Goal: Task Accomplishment & Management: Manage account settings

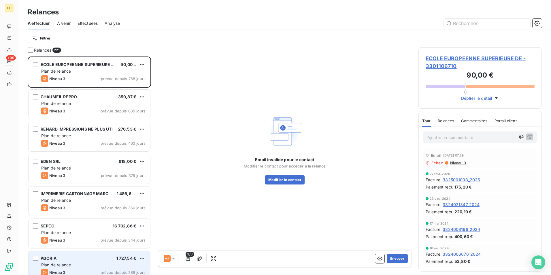
scroll to position [214, 119]
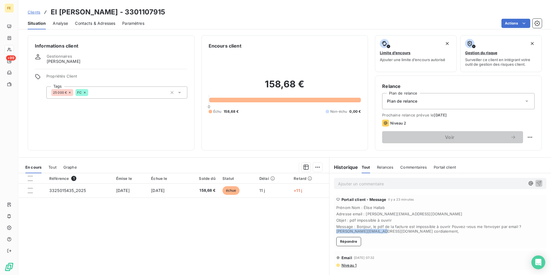
scroll to position [27, 0]
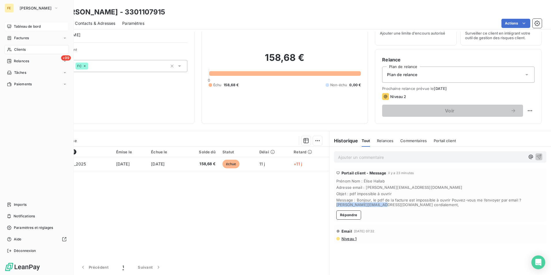
click at [28, 29] on div "Tableau de bord" at bounding box center [37, 26] width 64 height 9
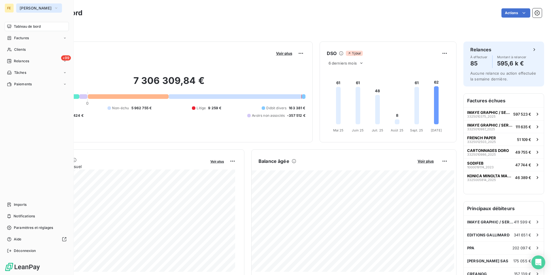
click at [25, 8] on span "[PERSON_NAME]" at bounding box center [36, 8] width 32 height 5
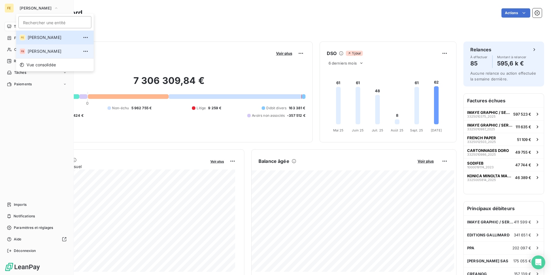
click at [39, 50] on span "Fedrigoni Benelux" at bounding box center [53, 51] width 51 height 6
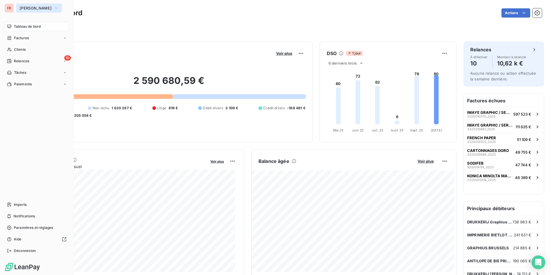
click at [38, 5] on button "Fedrigoni Benelux" at bounding box center [39, 7] width 46 height 9
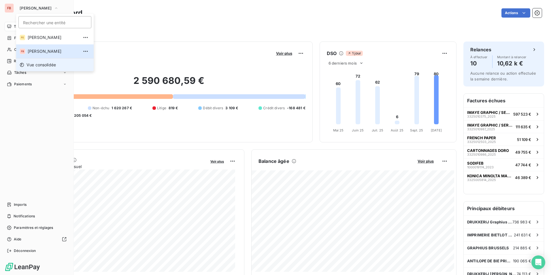
click at [39, 67] on span "Vue consolidée" at bounding box center [41, 65] width 29 height 6
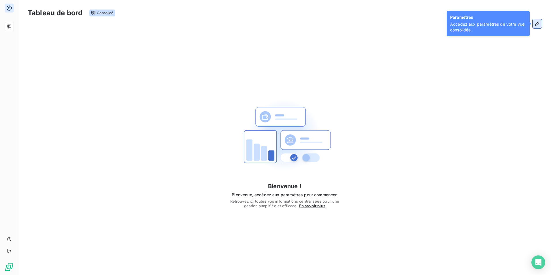
click at [534, 25] on button "button" at bounding box center [536, 23] width 9 height 9
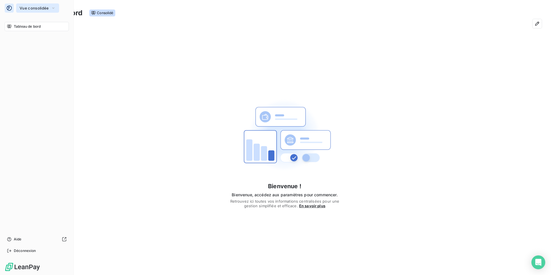
click at [52, 8] on icon "button" at bounding box center [53, 8] width 5 height 6
click at [539, 26] on icon "button" at bounding box center [537, 24] width 6 height 6
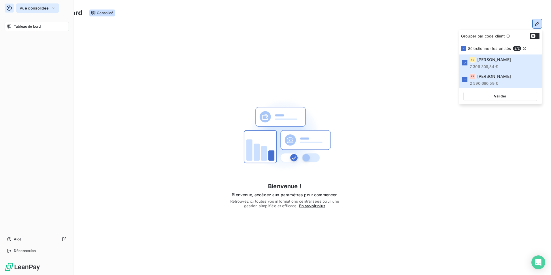
click at [49, 7] on button "Vue consolidée" at bounding box center [37, 7] width 43 height 9
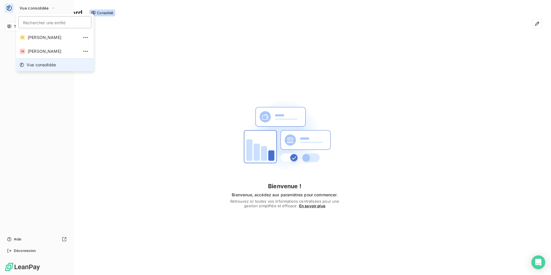
click at [52, 63] on span "Vue consolidée" at bounding box center [41, 65] width 29 height 6
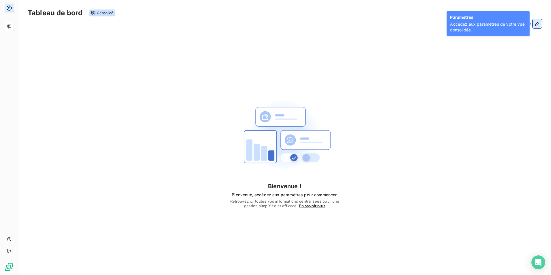
click at [539, 25] on icon "button" at bounding box center [537, 24] width 6 height 6
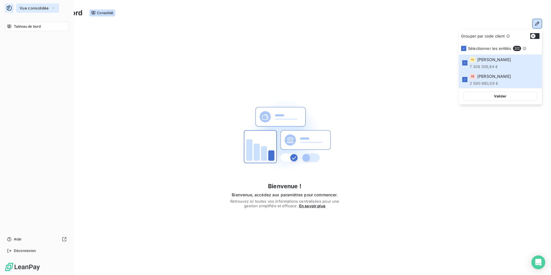
click at [51, 9] on icon "button" at bounding box center [53, 8] width 5 height 6
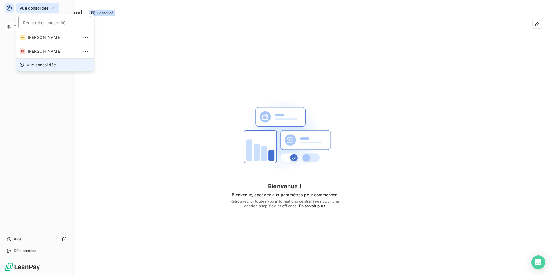
click at [55, 68] on li "Vue consolidée" at bounding box center [55, 64] width 78 height 13
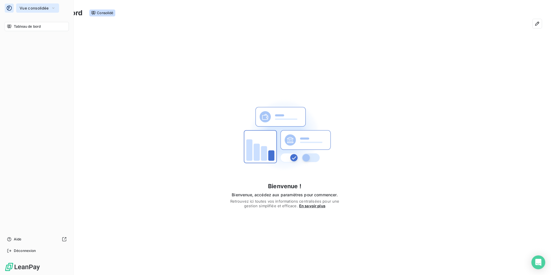
click at [41, 6] on span "Vue consolidée" at bounding box center [34, 8] width 29 height 5
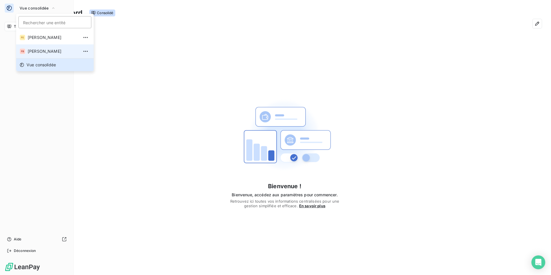
click at [53, 51] on span "Fedrigoni Benelux" at bounding box center [53, 51] width 51 height 6
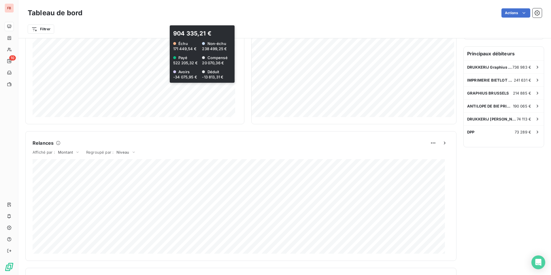
scroll to position [171, 0]
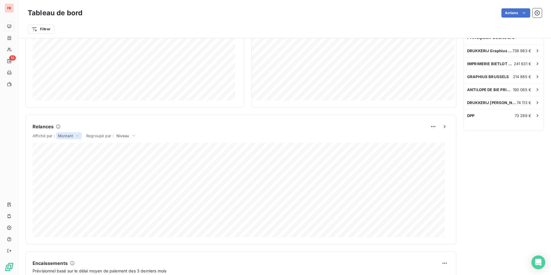
click at [76, 137] on icon at bounding box center [77, 136] width 5 height 6
click at [67, 143] on li "Volume" at bounding box center [57, 142] width 47 height 10
click at [69, 135] on span "Volume" at bounding box center [65, 135] width 14 height 5
click at [64, 126] on li "Montant" at bounding box center [57, 130] width 46 height 10
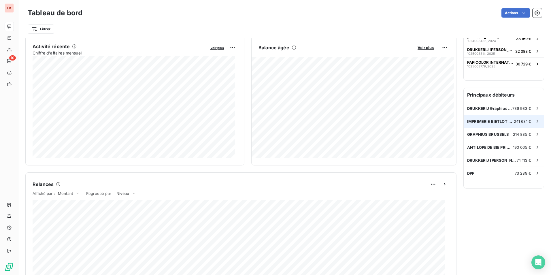
scroll to position [85, 0]
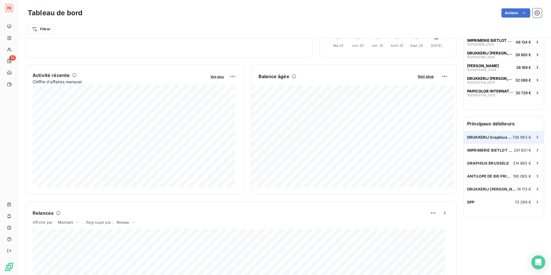
click at [519, 138] on span "736 983 €" at bounding box center [521, 137] width 19 height 5
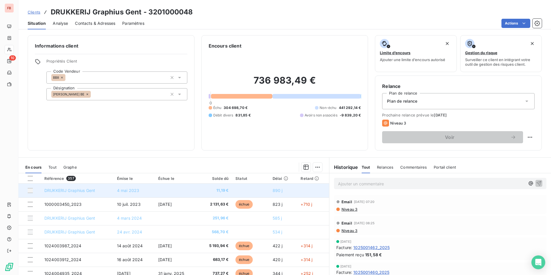
click at [139, 191] on td "4 mai 2023" at bounding box center [134, 191] width 41 height 14
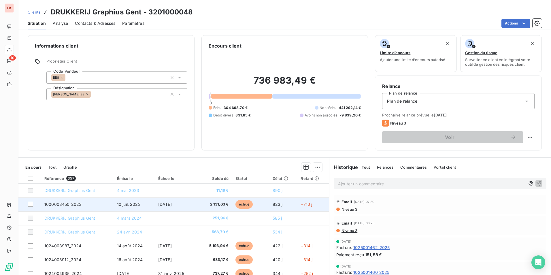
click at [64, 203] on span "1000003450_2023" at bounding box center [62, 204] width 37 height 5
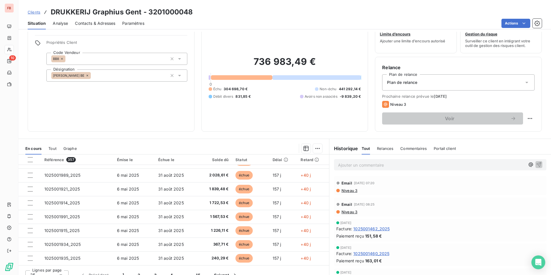
scroll to position [27, 0]
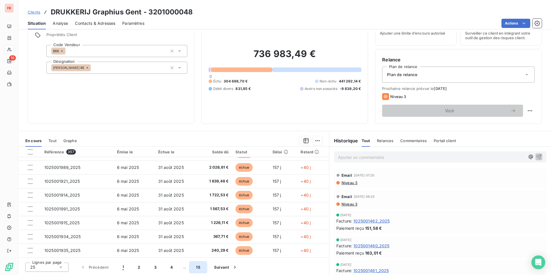
click at [203, 269] on button "15" at bounding box center [198, 267] width 18 height 12
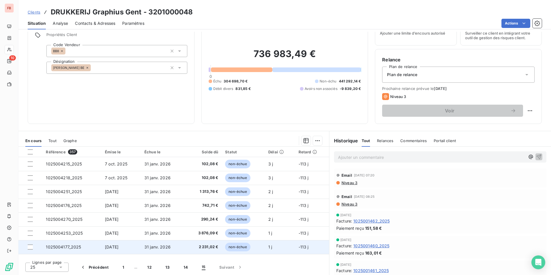
click at [72, 247] on span "1025004177_2025" at bounding box center [63, 246] width 35 height 5
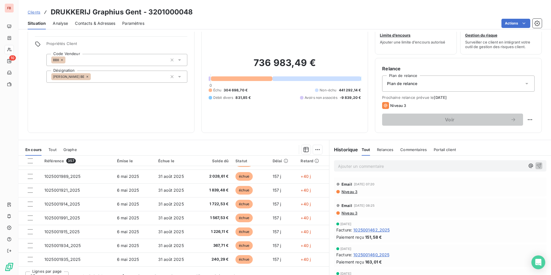
scroll to position [27, 0]
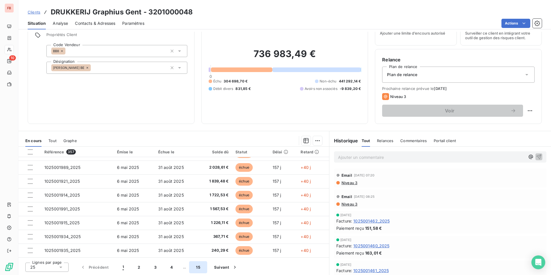
click at [194, 267] on button "15" at bounding box center [198, 267] width 18 height 12
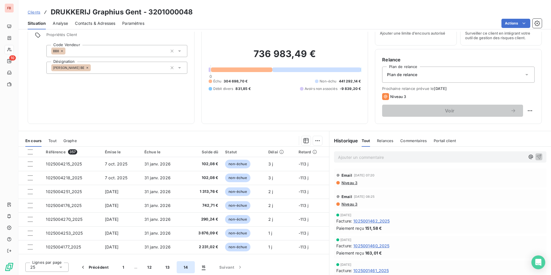
click at [186, 266] on button "14" at bounding box center [186, 267] width 18 height 12
click at [165, 267] on button "13" at bounding box center [167, 267] width 18 height 12
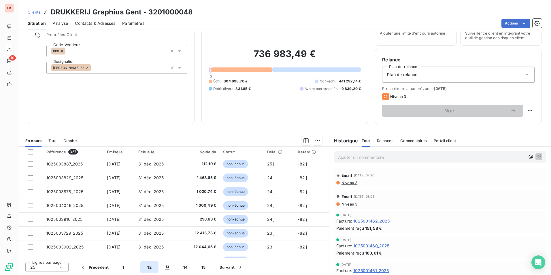
click at [145, 265] on button "12" at bounding box center [149, 267] width 18 height 12
click at [145, 265] on button "11" at bounding box center [149, 267] width 18 height 12
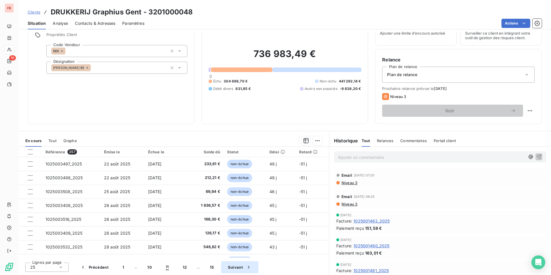
click at [145, 265] on button "10" at bounding box center [149, 267] width 18 height 12
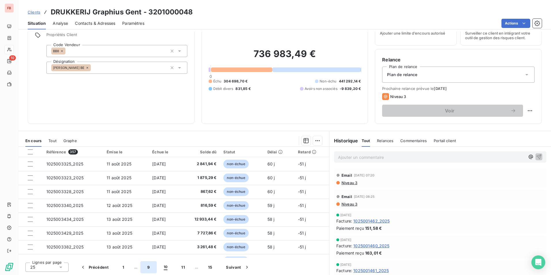
click at [145, 265] on button "9" at bounding box center [148, 267] width 16 height 12
click at [145, 265] on button "8" at bounding box center [148, 267] width 16 height 12
click at [145, 265] on button "7" at bounding box center [148, 267] width 16 height 12
click at [145, 265] on button "6" at bounding box center [148, 267] width 16 height 12
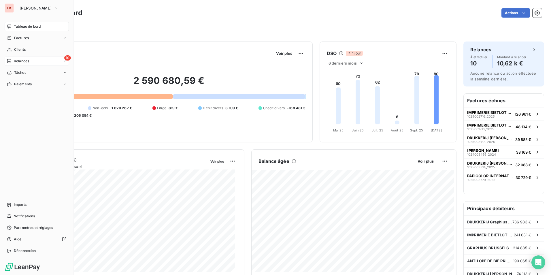
click at [61, 63] on div "10 Relances" at bounding box center [37, 60] width 64 height 9
